Goal: Information Seeking & Learning: Understand process/instructions

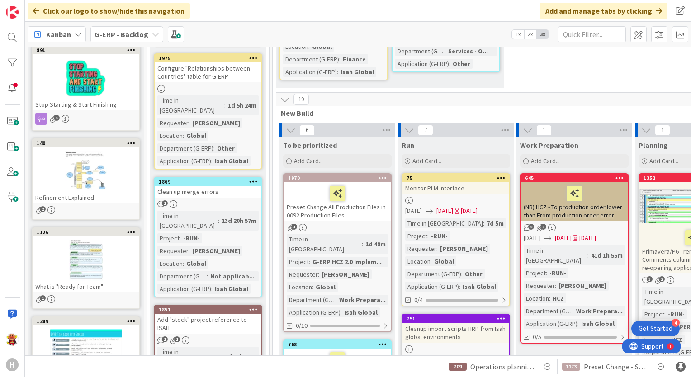
scroll to position [136, 0]
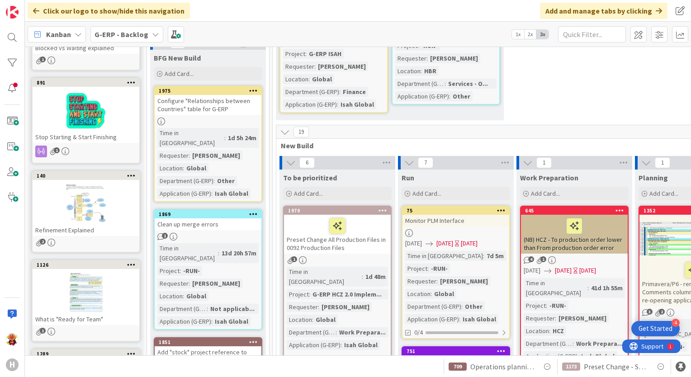
click at [134, 39] on span "G-ERP - Backlog" at bounding box center [121, 34] width 54 height 11
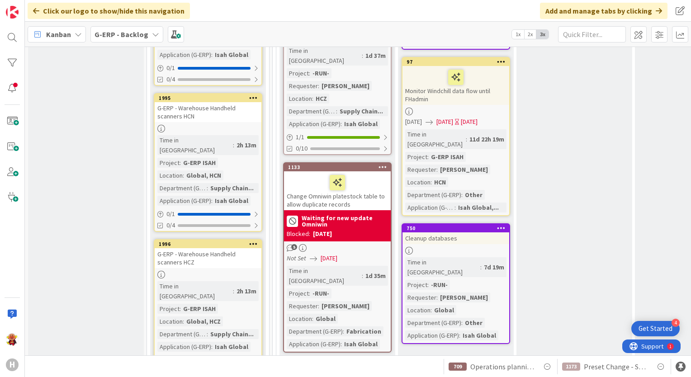
scroll to position [1085, 0]
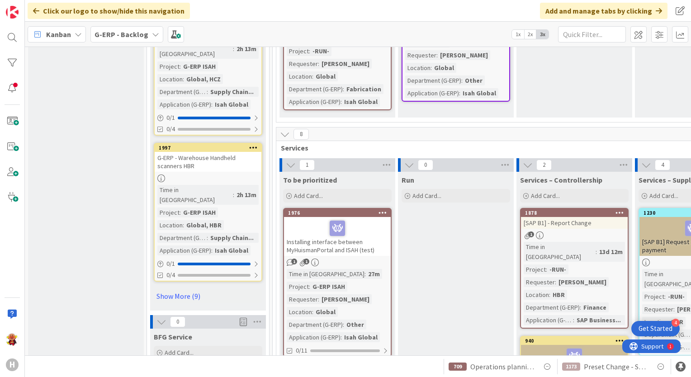
scroll to position [1220, 0]
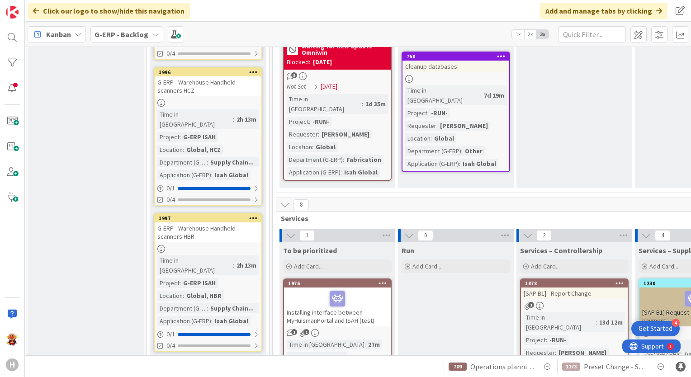
click at [127, 39] on div "G-ERP - Backlog" at bounding box center [126, 34] width 73 height 16
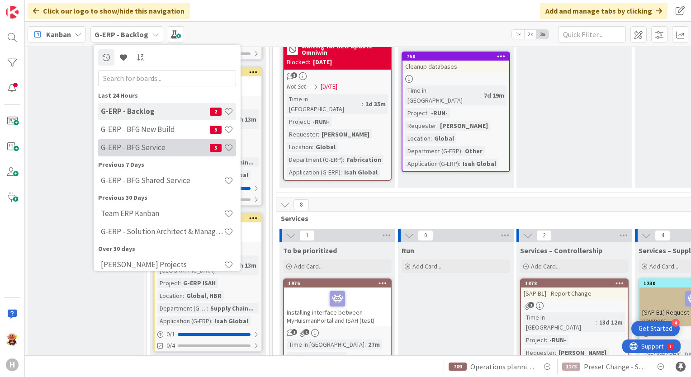
click at [161, 149] on h4 "G-ERP - BFG Service" at bounding box center [155, 147] width 109 height 9
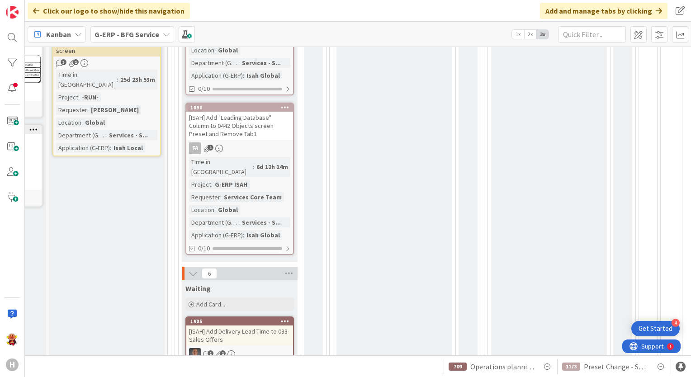
scroll to position [266, 98]
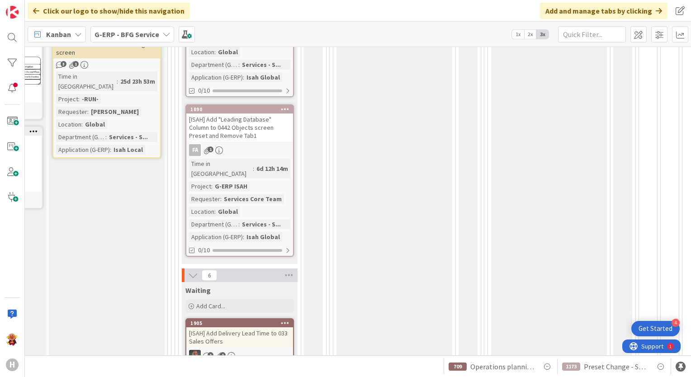
click at [145, 29] on span "G-ERP - BFG Service" at bounding box center [126, 34] width 65 height 11
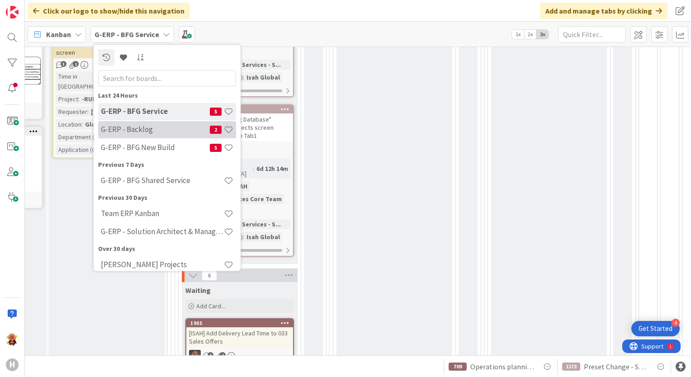
click at [145, 135] on div "G-ERP - Backlog 2" at bounding box center [167, 129] width 138 height 17
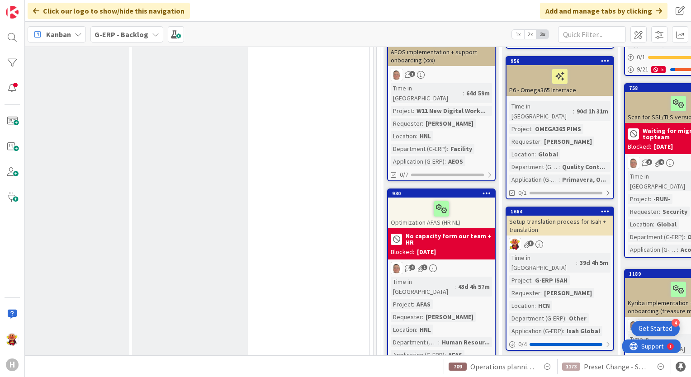
scroll to position [452, 858]
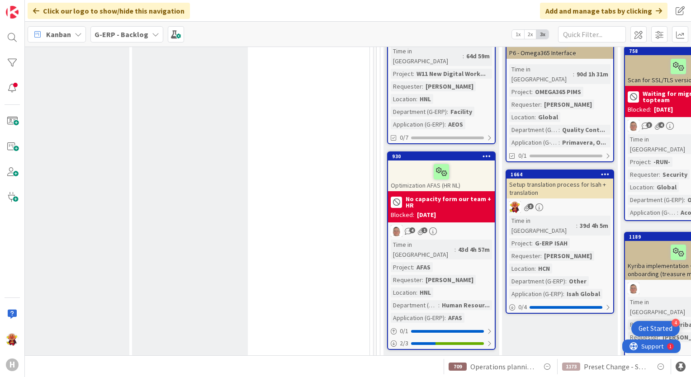
click at [577, 201] on div "3" at bounding box center [559, 207] width 107 height 12
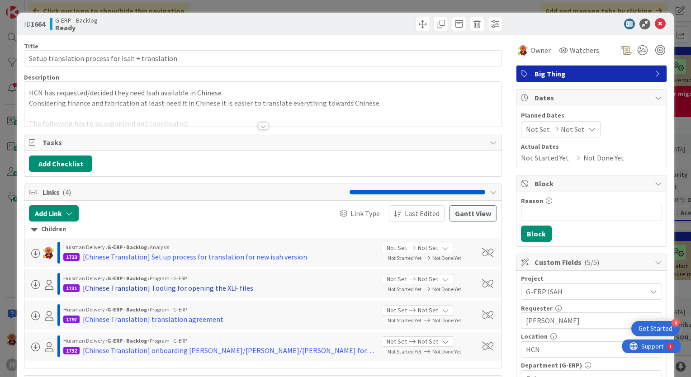
click at [173, 287] on div "[Chinese Translation] Tooling for opening the XLF files" at bounding box center [168, 288] width 170 height 11
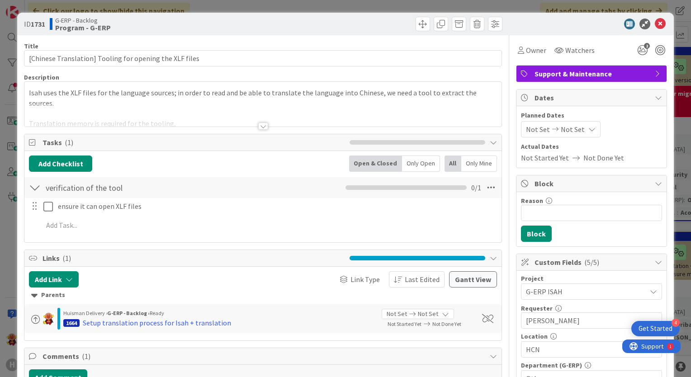
click at [262, 122] on div at bounding box center [263, 125] width 10 height 7
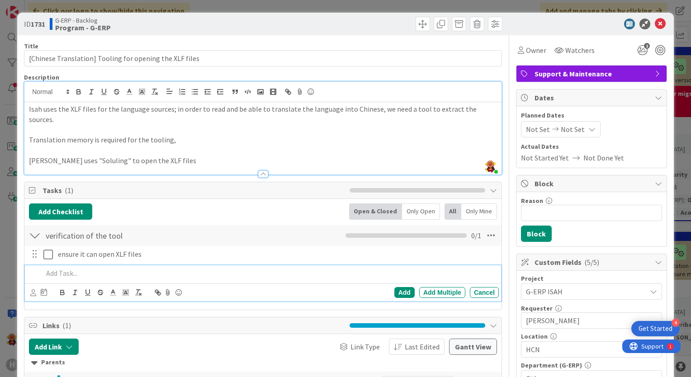
click at [61, 268] on p at bounding box center [269, 273] width 452 height 10
click at [92, 268] on p at bounding box center [269, 273] width 452 height 10
click at [99, 268] on p "check the budget (3~4 people" at bounding box center [269, 273] width 452 height 10
click at [168, 268] on p "check the budget (license for 3~4 people" at bounding box center [269, 273] width 452 height 10
click at [392, 287] on div "Add Add Multiple Cancel" at bounding box center [264, 292] width 468 height 13
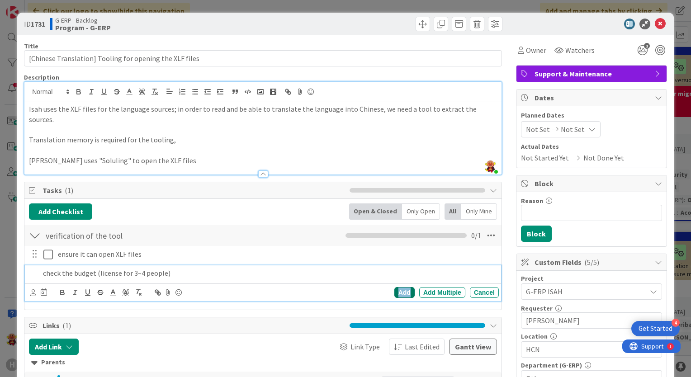
click at [394, 287] on div "Add" at bounding box center [404, 292] width 20 height 11
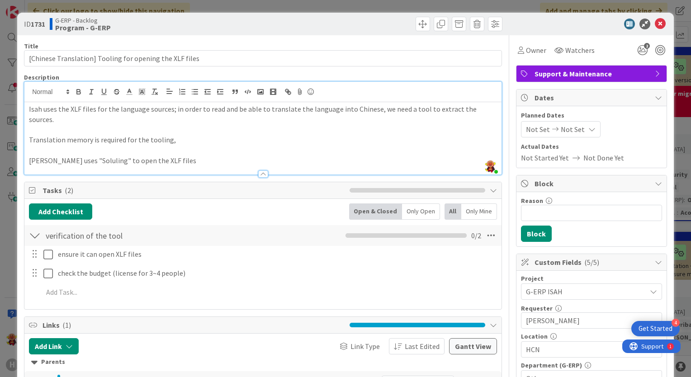
click at [120, 272] on div "ensure it can open XLF files Update Cancel check the budget (license for 3~4 pe…" at bounding box center [263, 275] width 468 height 58
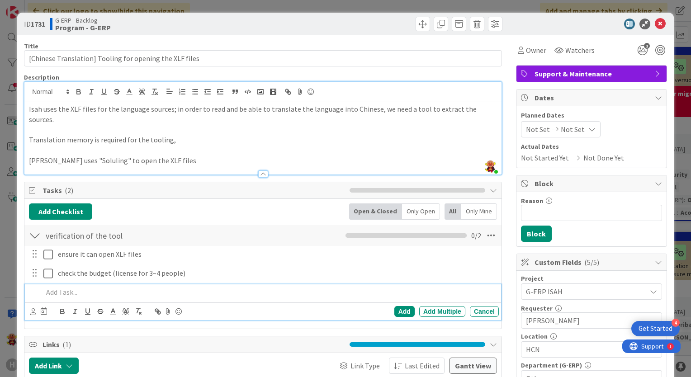
click at [120, 287] on p at bounding box center [269, 292] width 452 height 10
click at [87, 287] on p at bounding box center [269, 292] width 452 height 10
click at [86, 314] on div "Add Checklist Open & Closed Only Open All Only Mine verification of the tool Ch…" at bounding box center [262, 264] width 477 height 130
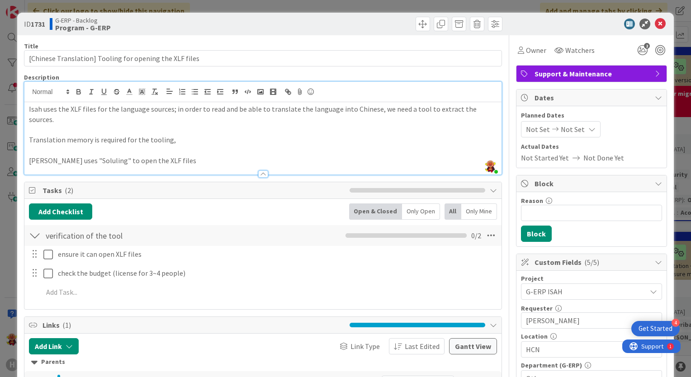
click at [184, 145] on p at bounding box center [263, 150] width 468 height 10
drag, startPoint x: 92, startPoint y: 131, endPoint x: 200, endPoint y: 137, distance: 108.2
click at [184, 137] on div "Isah uses the XLF files for the language sources; in order to read and be able …" at bounding box center [262, 138] width 477 height 72
click at [200, 145] on p at bounding box center [263, 150] width 468 height 10
click at [181, 145] on p at bounding box center [263, 150] width 468 height 10
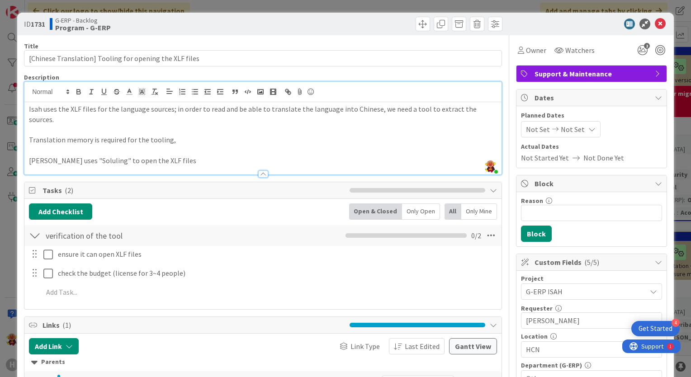
click at [170, 155] on p "[PERSON_NAME] uses "Soluling" to open the XLF files" at bounding box center [263, 160] width 468 height 10
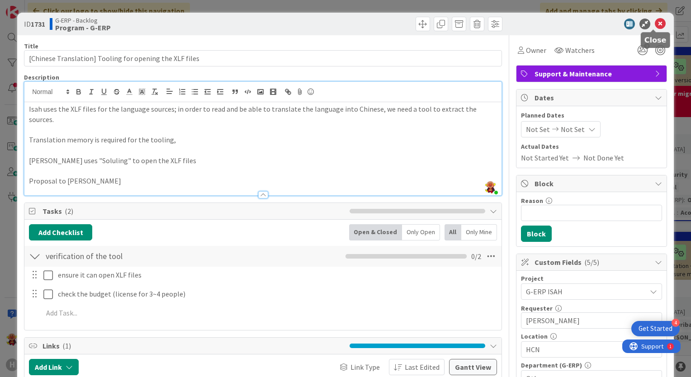
click at [655, 26] on icon at bounding box center [660, 24] width 11 height 11
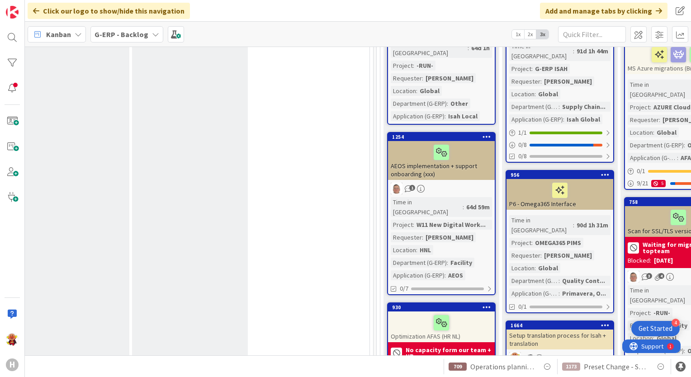
scroll to position [316, 858]
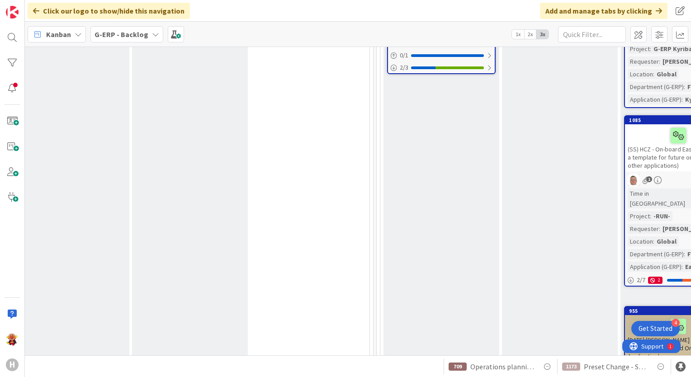
drag, startPoint x: 362, startPoint y: 355, endPoint x: 287, endPoint y: 333, distance: 77.5
click at [286, 335] on div "Click our logo to show/hide this navigation Add and manage tabs by clicking Kan…" at bounding box center [358, 188] width 666 height 377
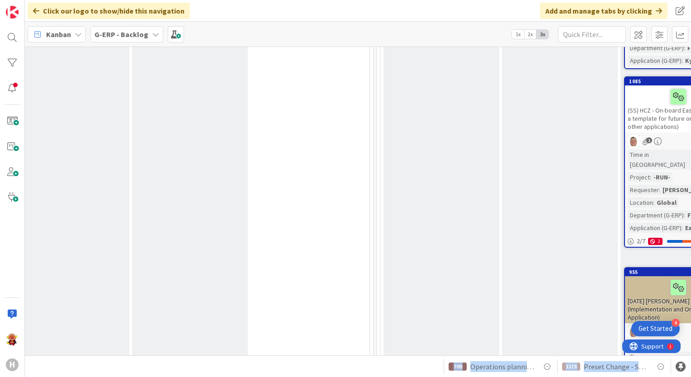
drag, startPoint x: 287, startPoint y: 333, endPoint x: 475, endPoint y: 201, distance: 229.1
click at [475, 201] on div "To Be Refined Add Card... 1897 Make column titles uniform for presets 1 Time in…" at bounding box center [441, 376] width 116 height 2037
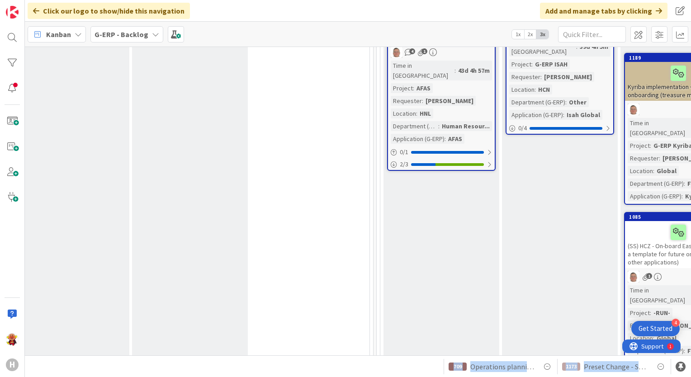
scroll to position [495, 858]
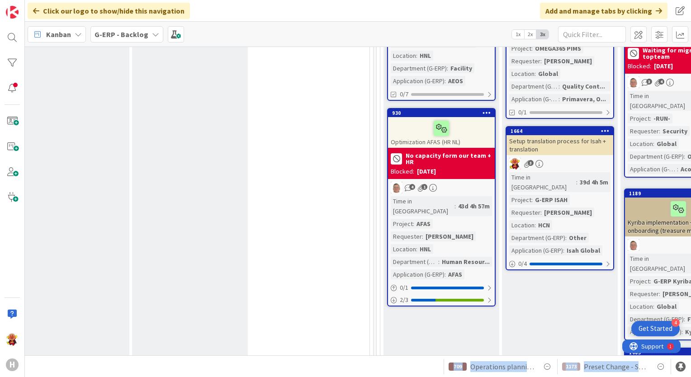
click at [584, 135] on div "Setup translation process for Isah + translation" at bounding box center [559, 145] width 107 height 20
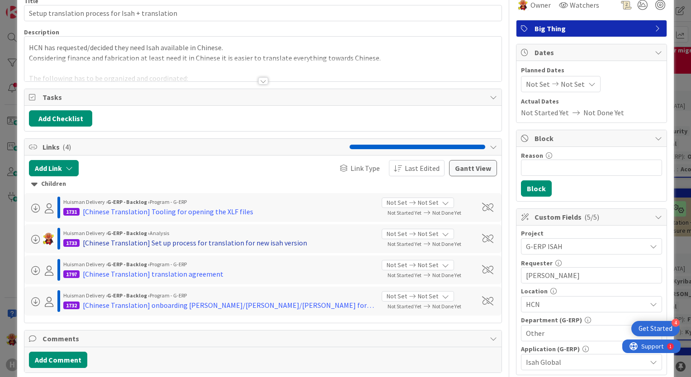
click at [137, 241] on div "[Chinese Translation] Set up process for translation for new isah version" at bounding box center [195, 242] width 224 height 11
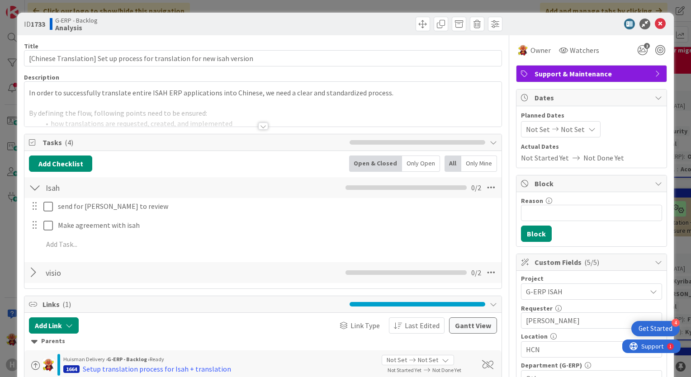
click at [262, 125] on div at bounding box center [263, 125] width 10 height 7
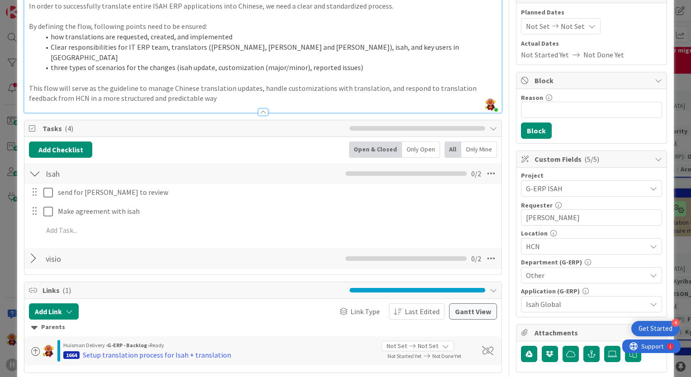
scroll to position [181, 0]
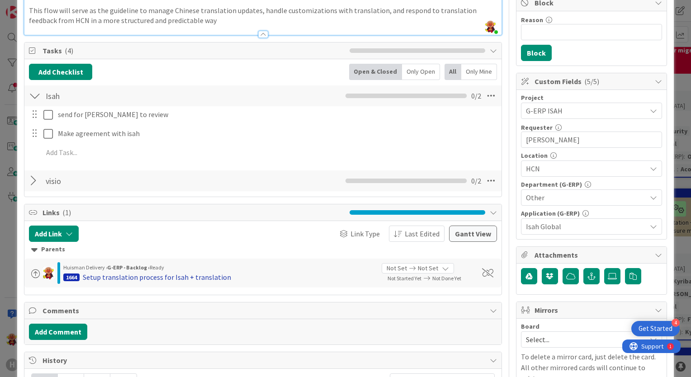
click at [132, 272] on div "Setup translation process for Isah + translation" at bounding box center [157, 277] width 148 height 11
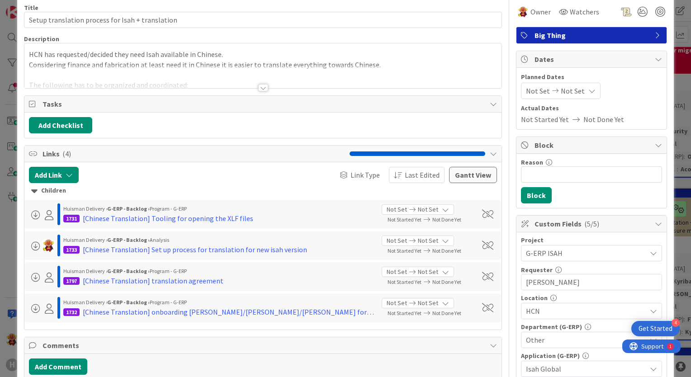
scroll to position [45, 0]
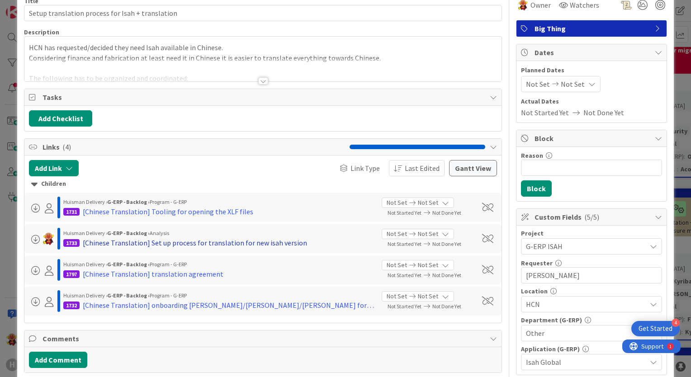
click at [208, 243] on div "[Chinese Translation] Set up process for translation for new isah version" at bounding box center [195, 242] width 224 height 11
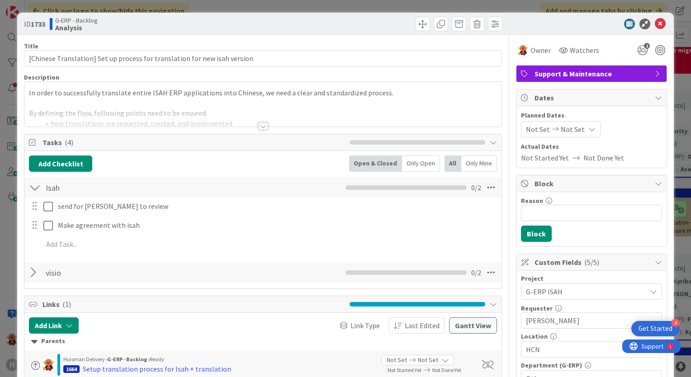
click at [258, 126] on div at bounding box center [263, 125] width 10 height 7
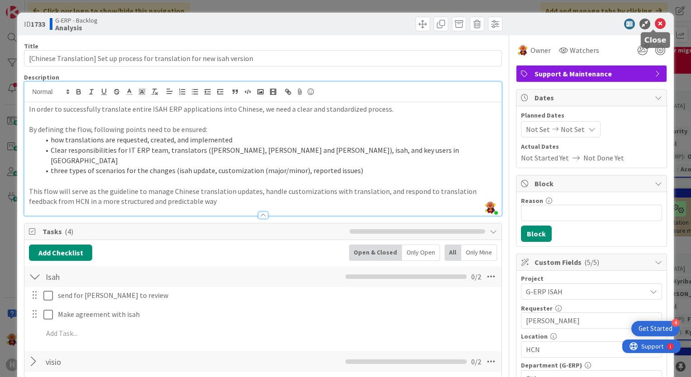
click at [655, 23] on icon at bounding box center [660, 24] width 11 height 11
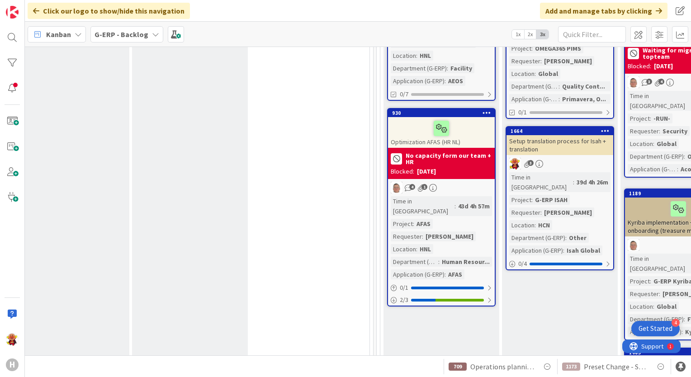
click at [576, 135] on div "Setup translation process for Isah + translation" at bounding box center [559, 145] width 107 height 20
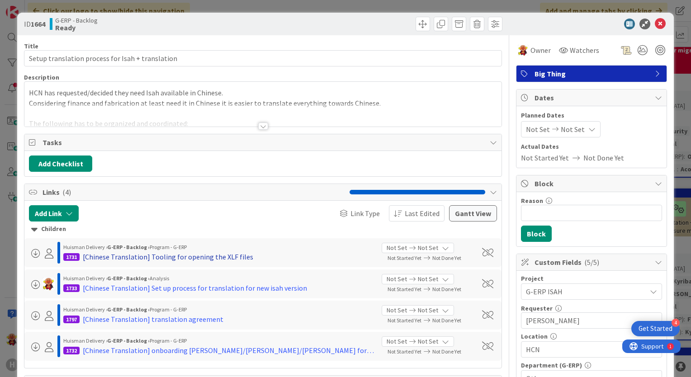
click at [143, 256] on div "[Chinese Translation] Tooling for opening the XLF files" at bounding box center [168, 256] width 170 height 11
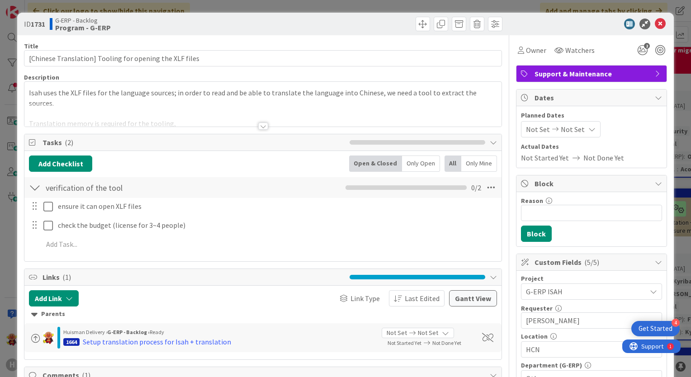
click at [259, 124] on div at bounding box center [263, 125] width 10 height 7
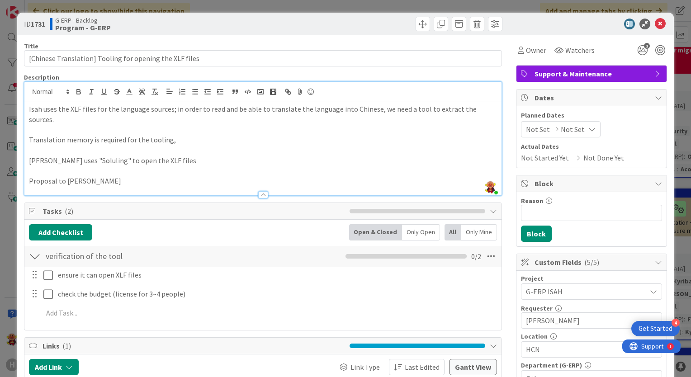
click at [197, 155] on p "[PERSON_NAME] uses "Soluling" to open the XLF files" at bounding box center [263, 160] width 468 height 10
click at [153, 176] on p "Proposal to [PERSON_NAME]" at bounding box center [263, 181] width 468 height 10
click at [195, 135] on p "Translation memory is required for the tooling," at bounding box center [263, 140] width 468 height 10
click at [164, 155] on p "[PERSON_NAME] uses "Soluling" to open the XLF files" at bounding box center [263, 160] width 468 height 10
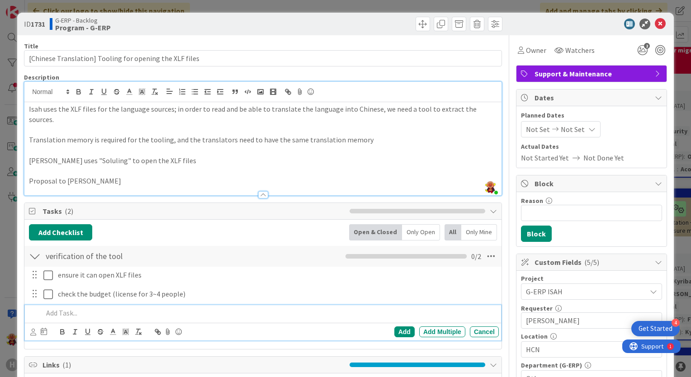
click at [63, 308] on p at bounding box center [269, 313] width 452 height 10
click at [116, 176] on p "Proposal to [PERSON_NAME]" at bounding box center [263, 181] width 468 height 10
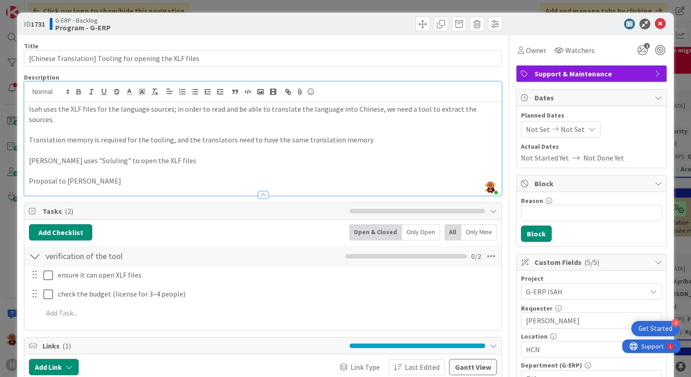
click at [183, 165] on p at bounding box center [263, 170] width 468 height 10
click at [192, 165] on p at bounding box center [263, 170] width 468 height 10
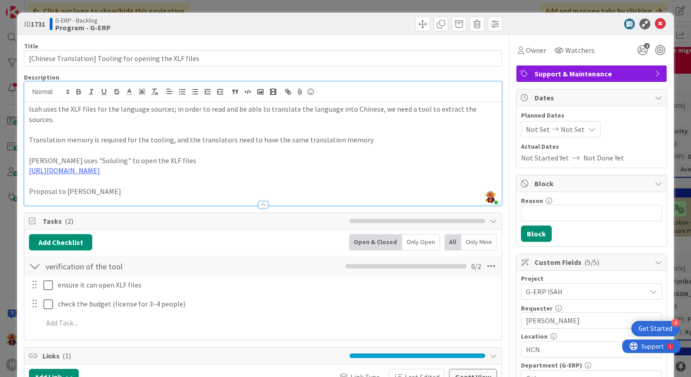
click at [172, 155] on p "[PERSON_NAME] uses "Soluling" to open the XLF files" at bounding box center [263, 160] width 468 height 10
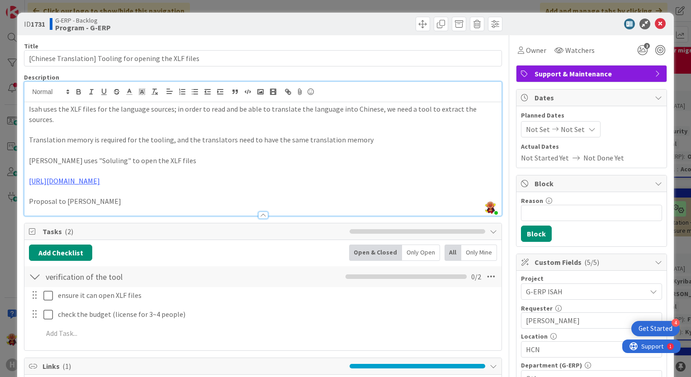
click at [170, 176] on p "[URL][DOMAIN_NAME]" at bounding box center [263, 181] width 468 height 10
click at [117, 165] on p at bounding box center [263, 170] width 468 height 10
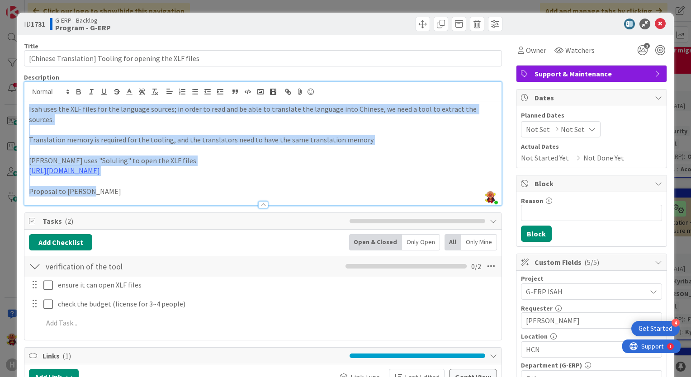
drag, startPoint x: 113, startPoint y: 183, endPoint x: -2, endPoint y: 104, distance: 139.2
click at [0, 104] on html "4 Get Started H Click our logo to show/hide this navigation Add and manage tabs…" at bounding box center [345, 188] width 691 height 377
copy div "Isah uses the XLF files for the language sources; in order to read and be able …"
click at [180, 176] on p at bounding box center [263, 181] width 468 height 10
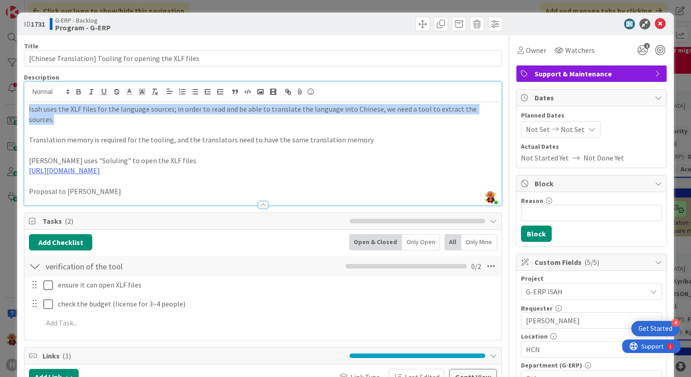
drag, startPoint x: 487, startPoint y: 108, endPoint x: -2, endPoint y: 113, distance: 488.7
click at [0, 113] on html "4 Get Started H Click our logo to show/hide this navigation Add and manage tabs…" at bounding box center [345, 188] width 691 height 377
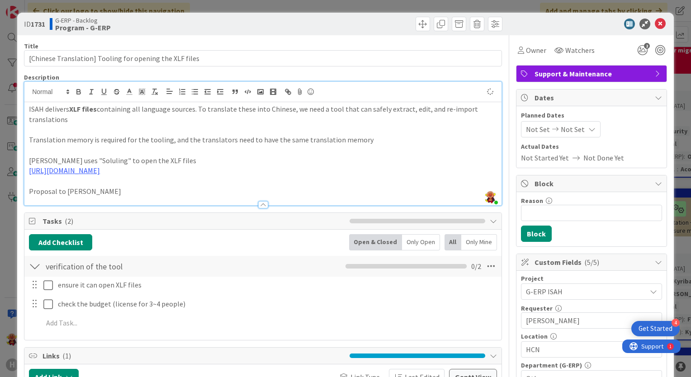
click at [76, 113] on p "ISAH delivers XLF files containing all language sources. To translate these int…" at bounding box center [263, 114] width 468 height 20
drag, startPoint x: 70, startPoint y: 111, endPoint x: 88, endPoint y: 111, distance: 18.5
click at [88, 111] on strong "XLF files" at bounding box center [83, 108] width 28 height 9
drag, startPoint x: 249, startPoint y: 110, endPoint x: 233, endPoint y: 113, distance: 15.6
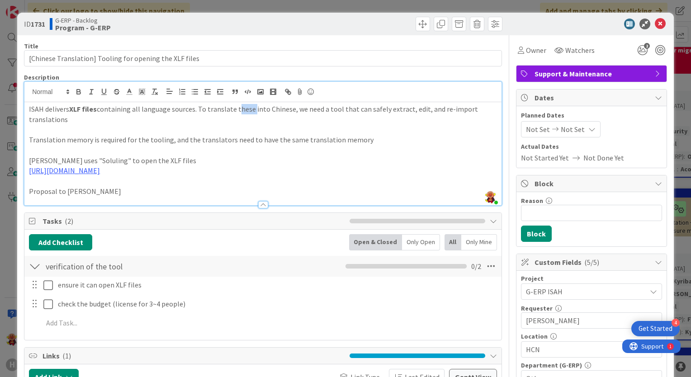
click at [233, 113] on p "ISAH delivers XLF files containing all language sources. To translate these int…" at bounding box center [263, 114] width 468 height 20
click at [253, 110] on p "ISAH delivers XLF files containing all language sources. To translate these int…" at bounding box center [263, 114] width 468 height 20
click at [251, 109] on p "ISAH delivers XLF files containing all language sources. To translate these int…" at bounding box center [263, 114] width 468 height 20
drag, startPoint x: 126, startPoint y: 123, endPoint x: 115, endPoint y: 124, distance: 10.4
click at [115, 124] on div "ISAH delivers XLF files containing all language sources. To translate these int…" at bounding box center [262, 153] width 477 height 103
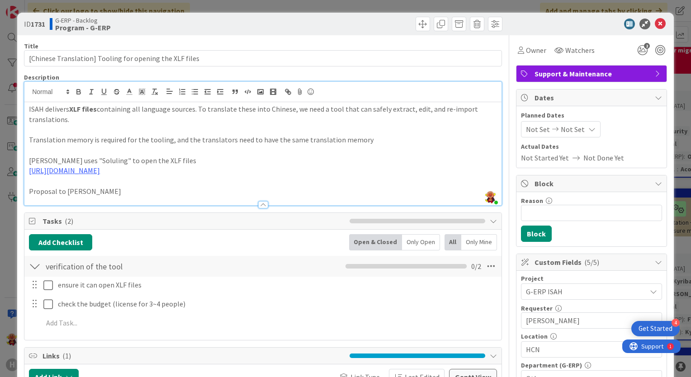
click at [307, 203] on div at bounding box center [262, 200] width 477 height 9
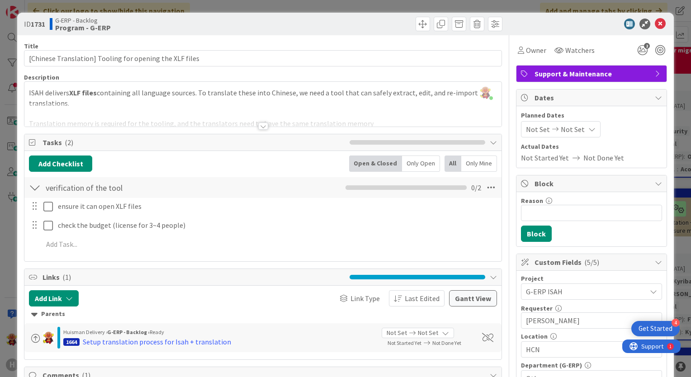
click at [262, 125] on div at bounding box center [263, 125] width 10 height 7
